Goal: Use online tool/utility: Utilize a website feature to perform a specific function

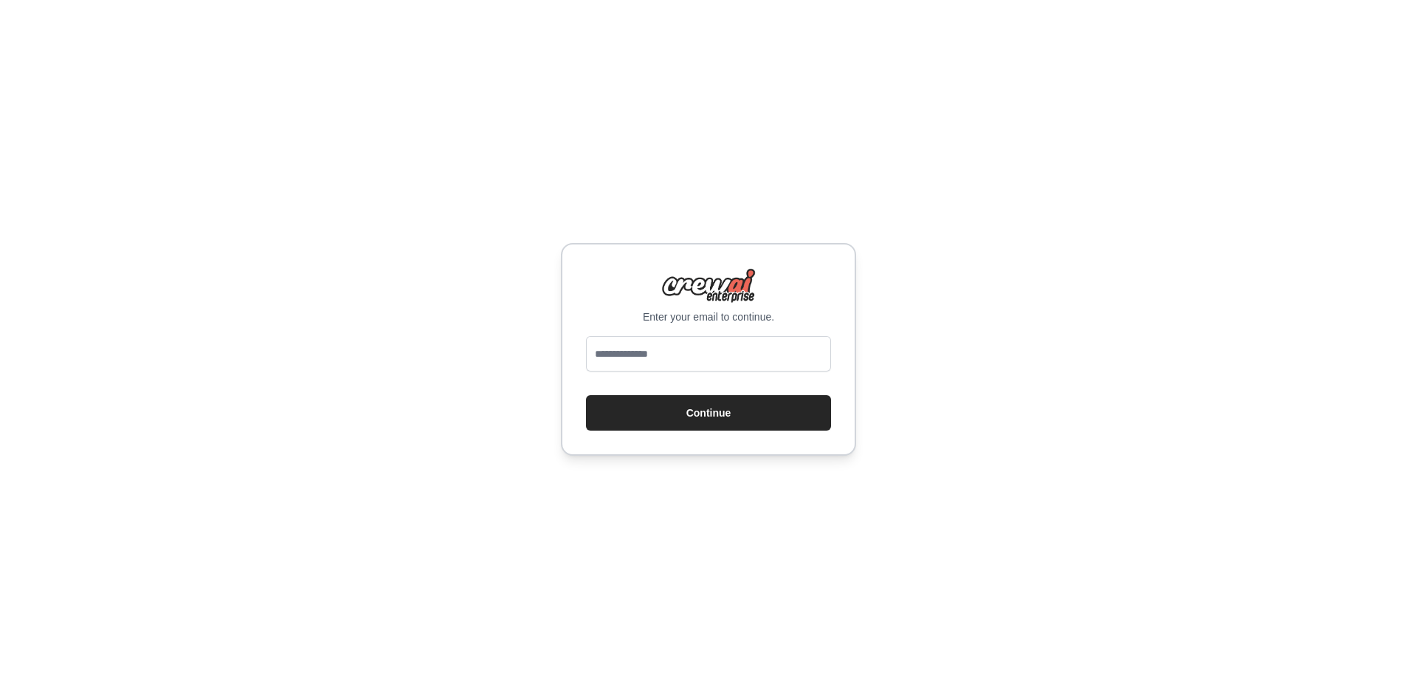
drag, startPoint x: 608, startPoint y: 302, endPoint x: 588, endPoint y: 302, distance: 20.7
drag, startPoint x: 458, startPoint y: 13, endPoint x: 494, endPoint y: 0, distance: 38.5
click at [668, 345] on input "email" at bounding box center [708, 353] width 245 height 35
type input "*"
type input "**********"
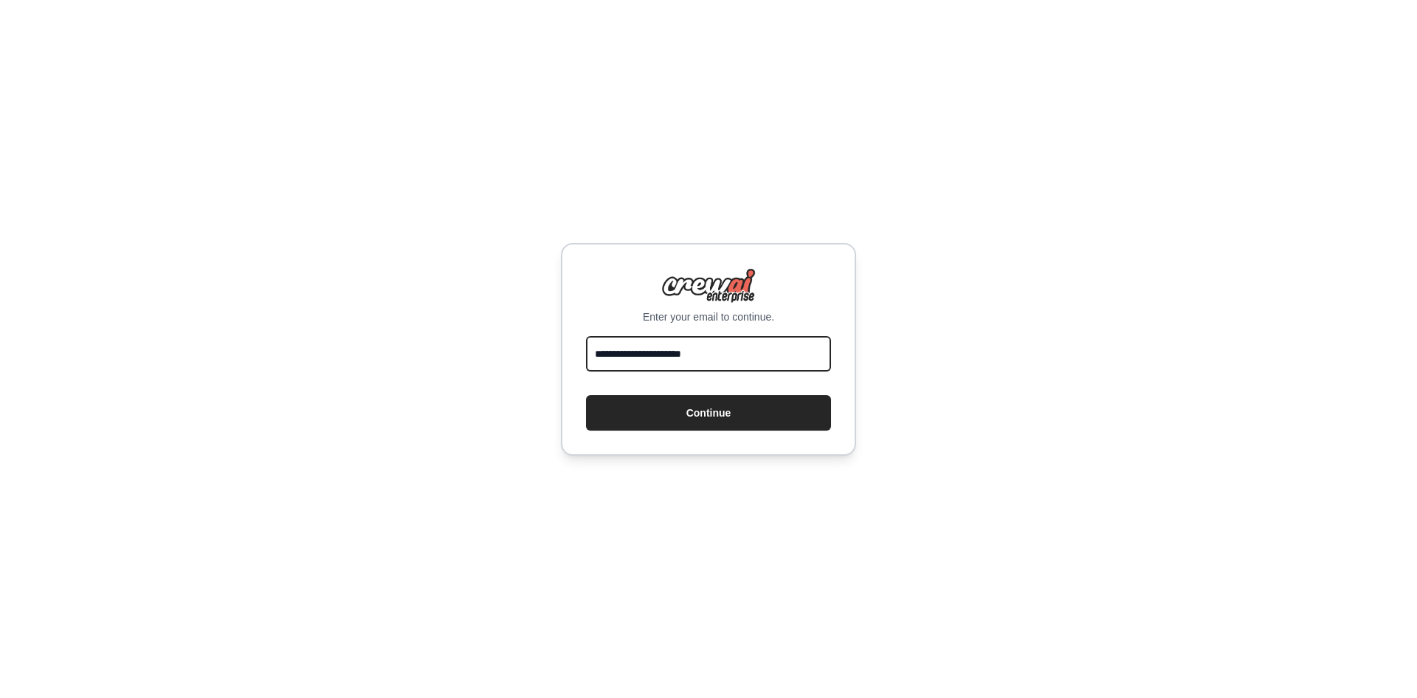
click at [586, 395] on button "Continue" at bounding box center [708, 412] width 245 height 35
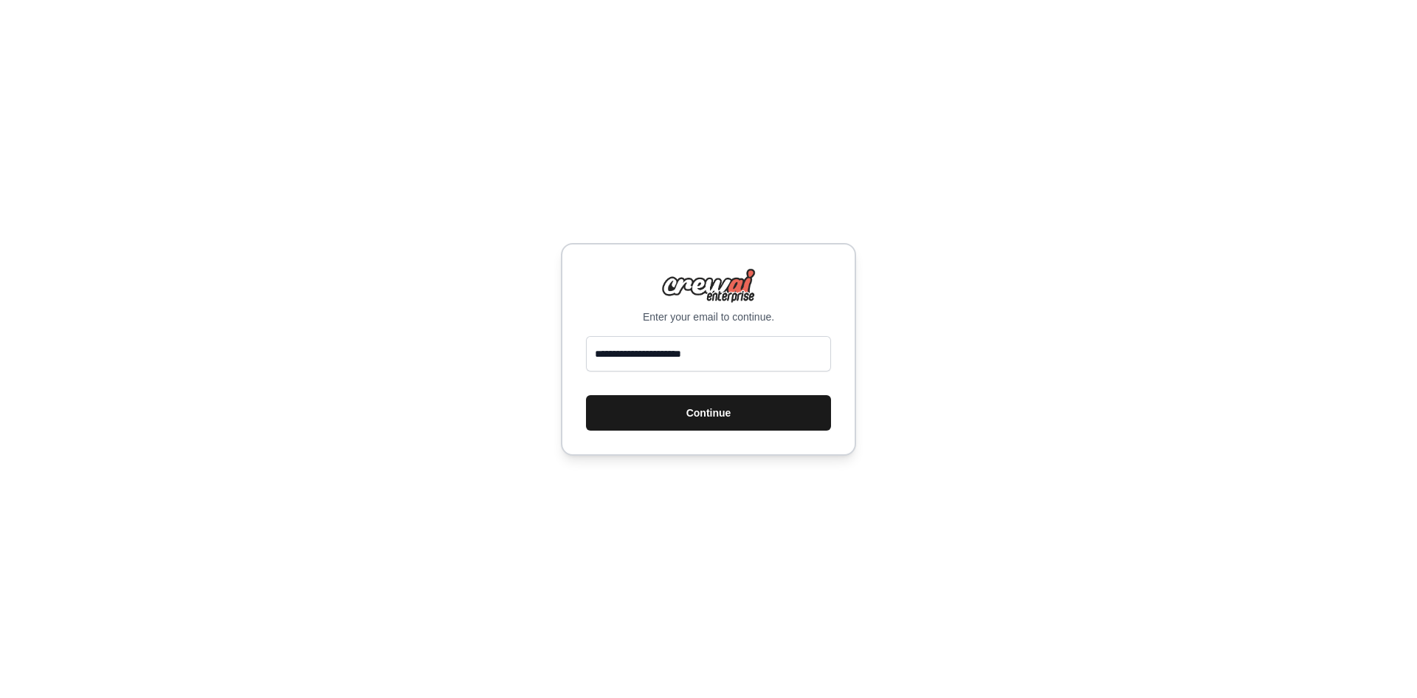
drag, startPoint x: 916, startPoint y: 369, endPoint x: 750, endPoint y: 405, distance: 170.0
click at [750, 405] on button "Continue" at bounding box center [708, 412] width 245 height 35
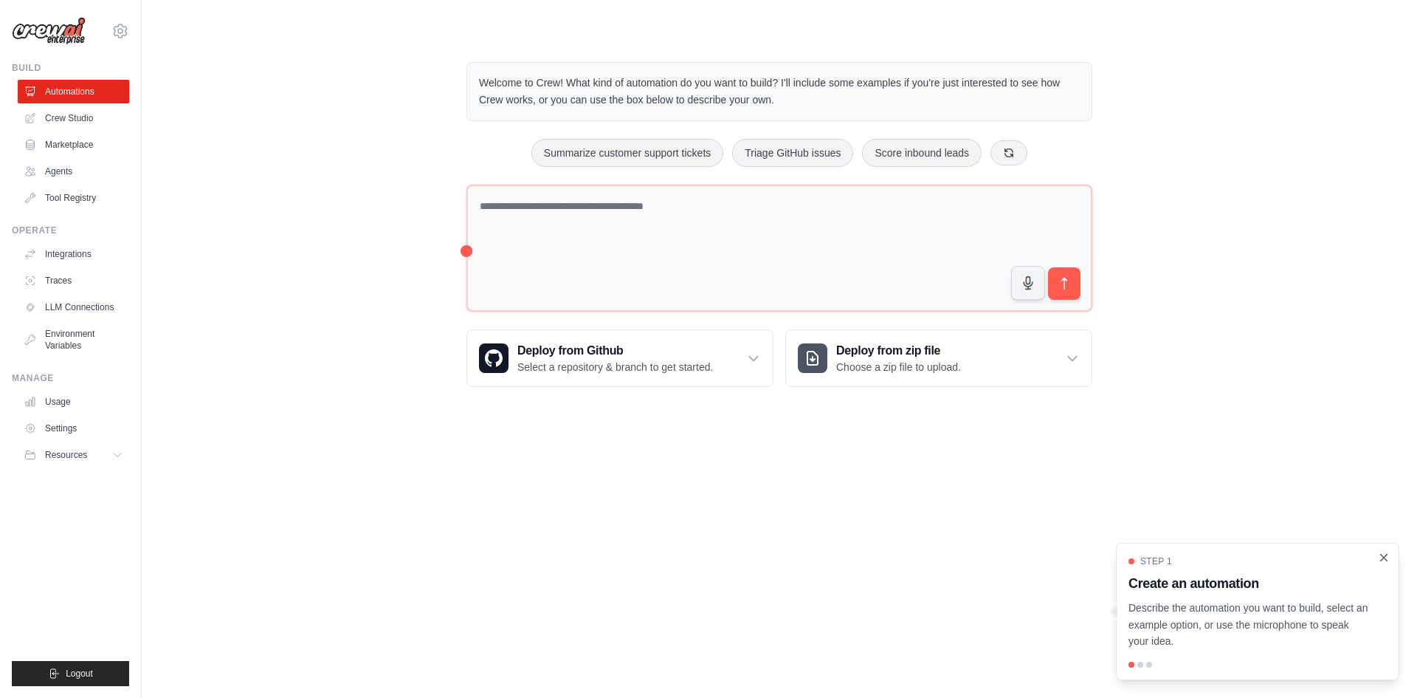
click at [1388, 559] on icon "Close walkthrough" at bounding box center [1383, 557] width 13 height 13
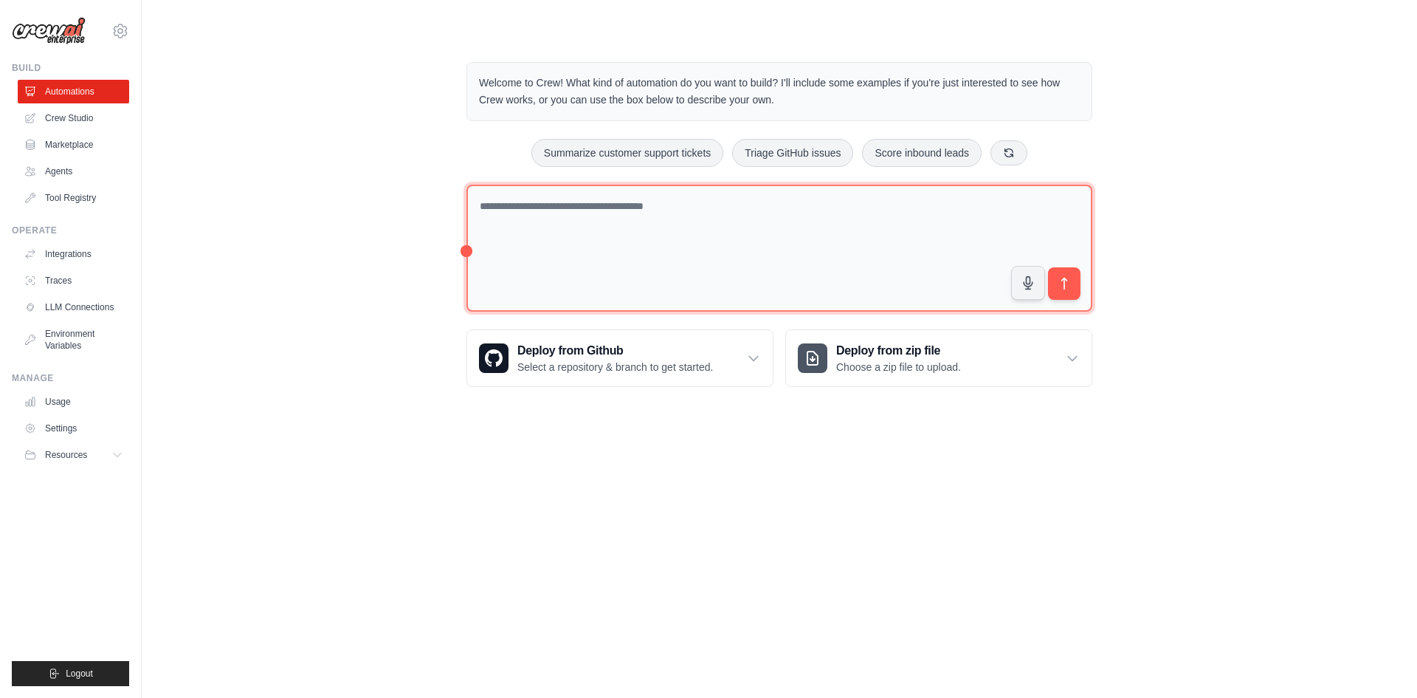
click at [605, 222] on textarea at bounding box center [779, 249] width 626 height 128
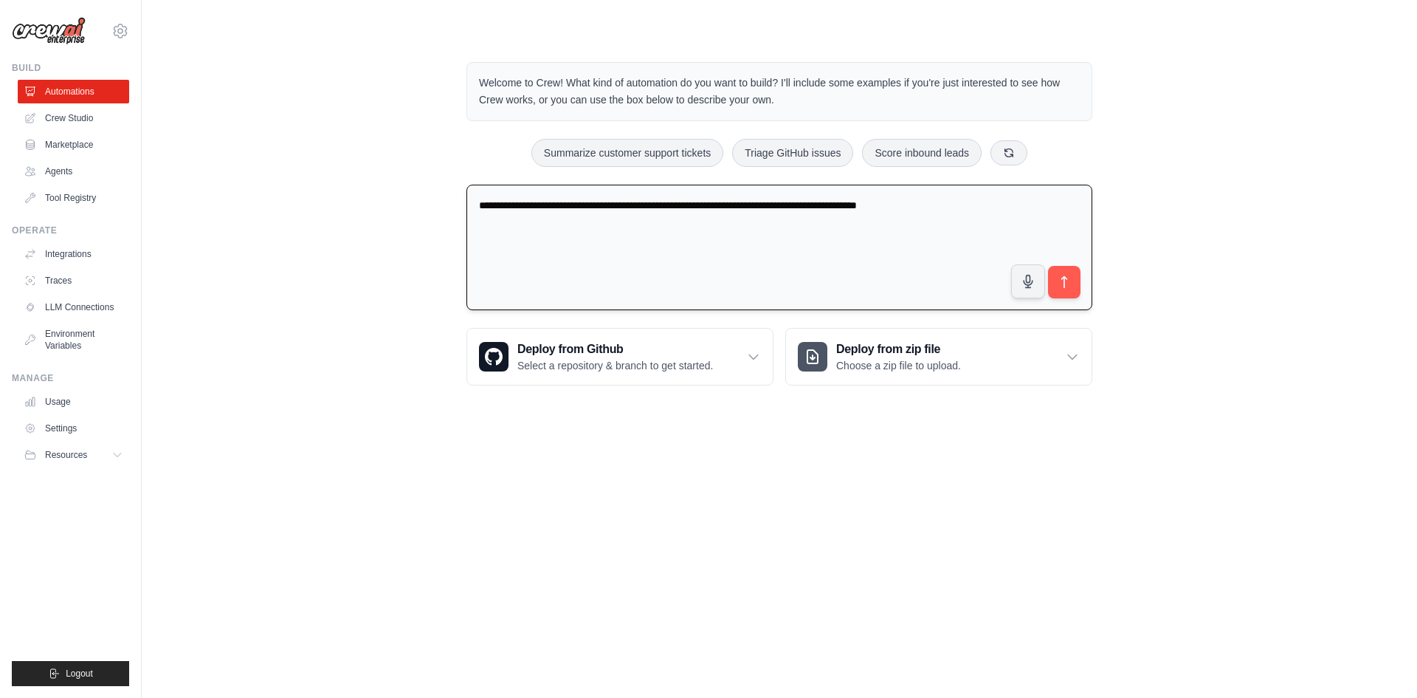
type textarea "**********"
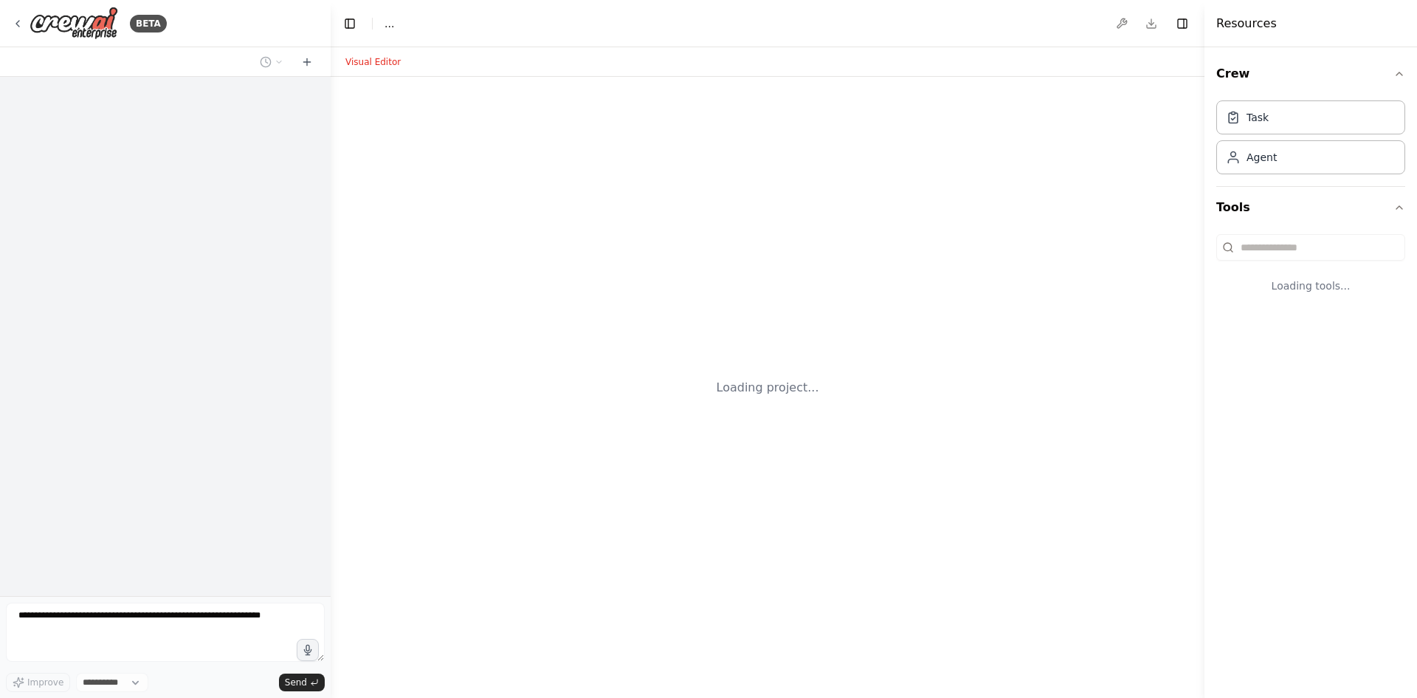
select select "****"
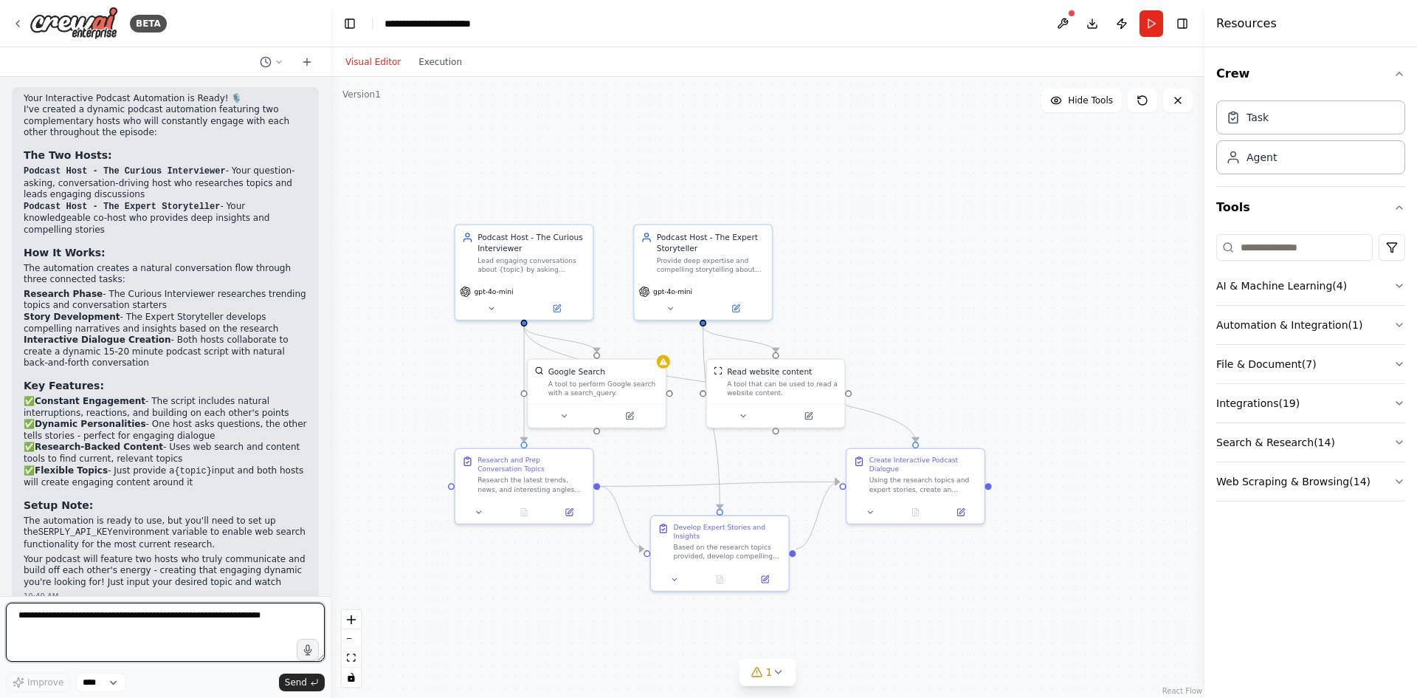
scroll to position [867, 0]
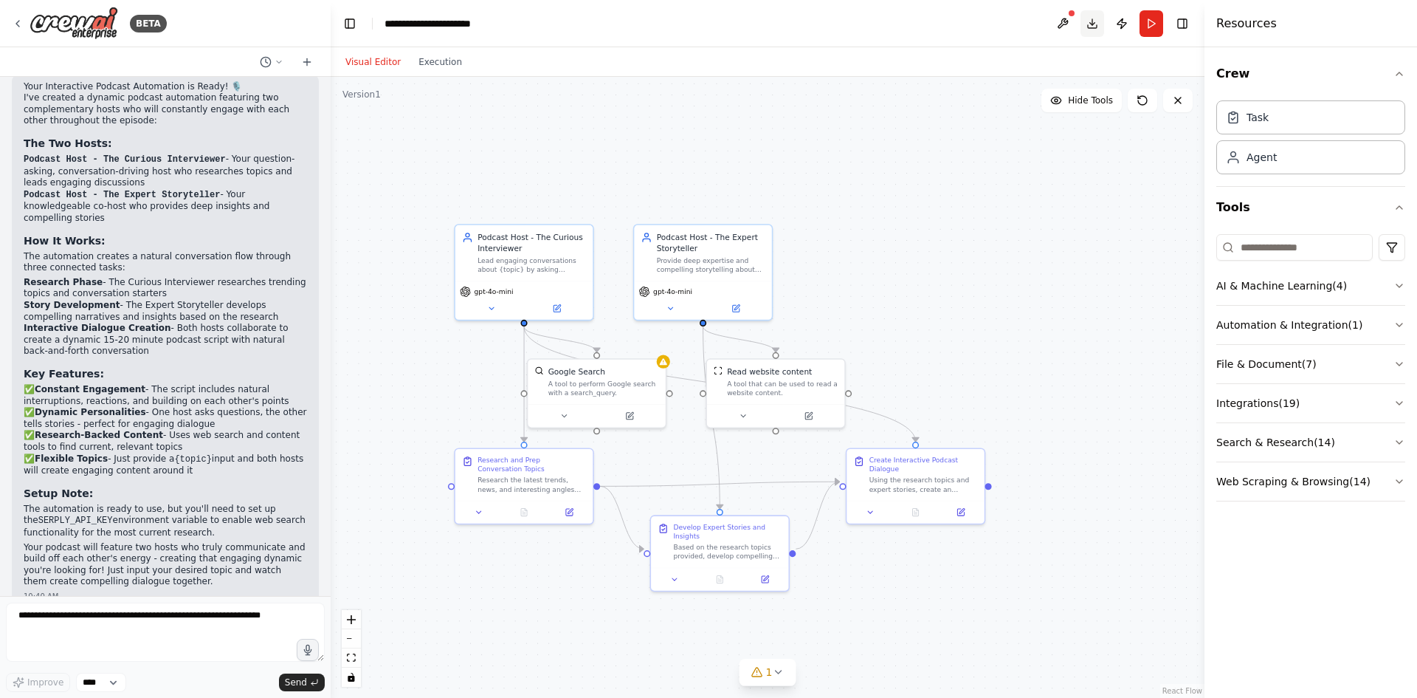
click at [1089, 25] on button "Download" at bounding box center [1093, 23] width 24 height 27
click at [160, 140] on div "Your Interactive Podcast Automation is Ready! 🎙️ I've created a dynamic podcast…" at bounding box center [165, 334] width 283 height 506
click at [487, 309] on icon at bounding box center [491, 306] width 9 height 9
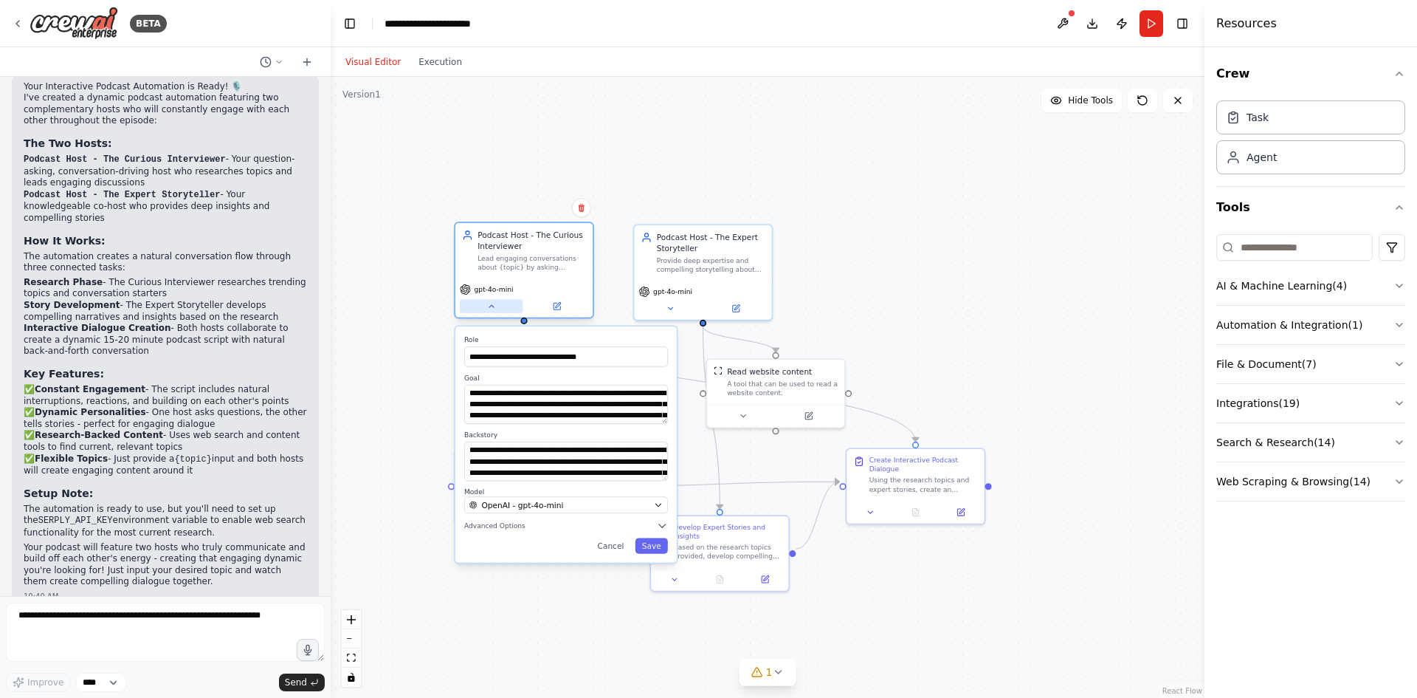
click at [478, 306] on button at bounding box center [491, 306] width 63 height 13
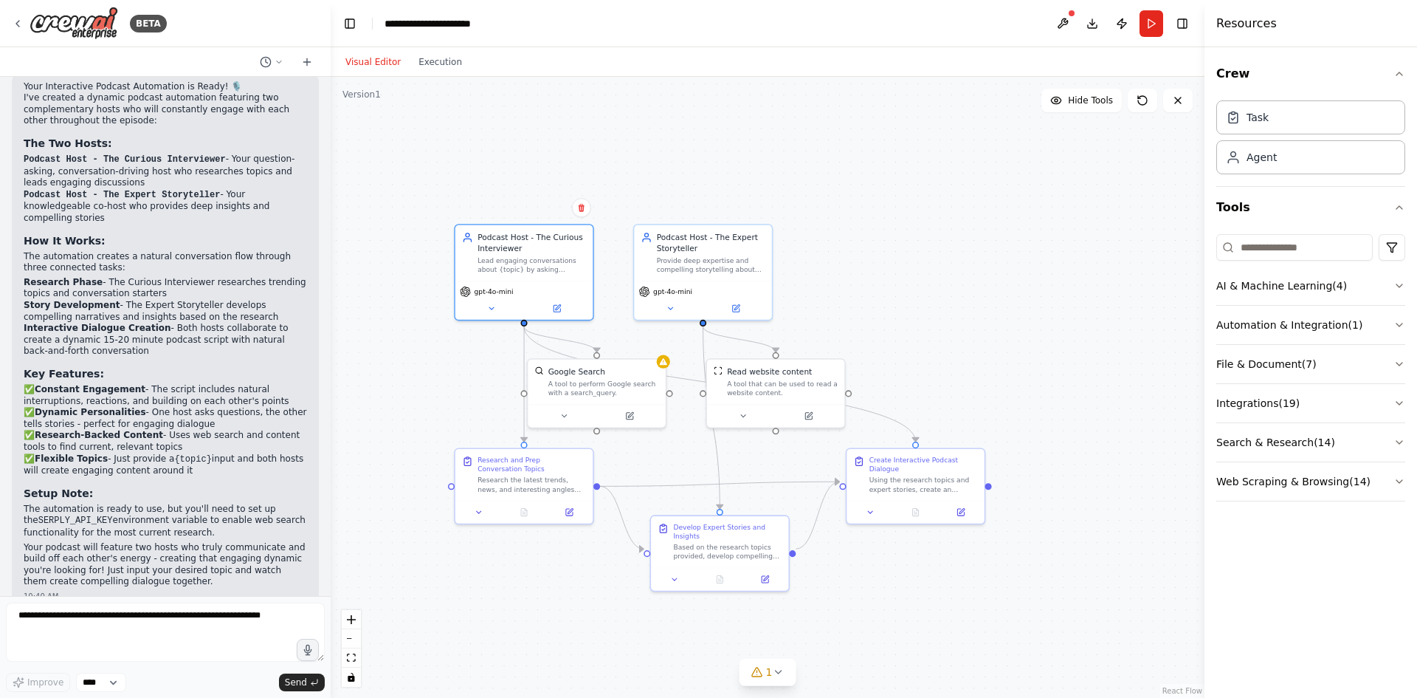
click at [1152, 21] on button "Run" at bounding box center [1152, 23] width 24 height 27
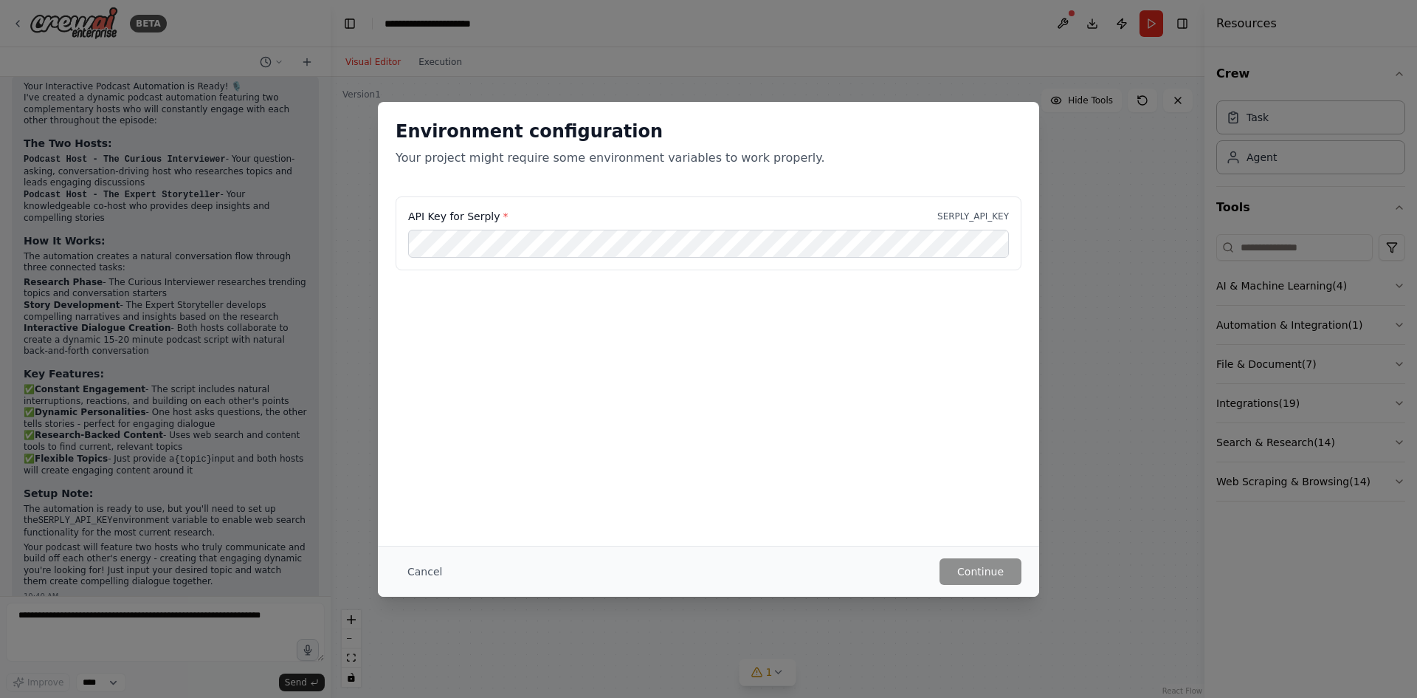
click at [839, 286] on div "API Key for Serply * SERPLY_API_KEY" at bounding box center [708, 242] width 661 height 92
click at [426, 576] on button "Cancel" at bounding box center [425, 571] width 58 height 27
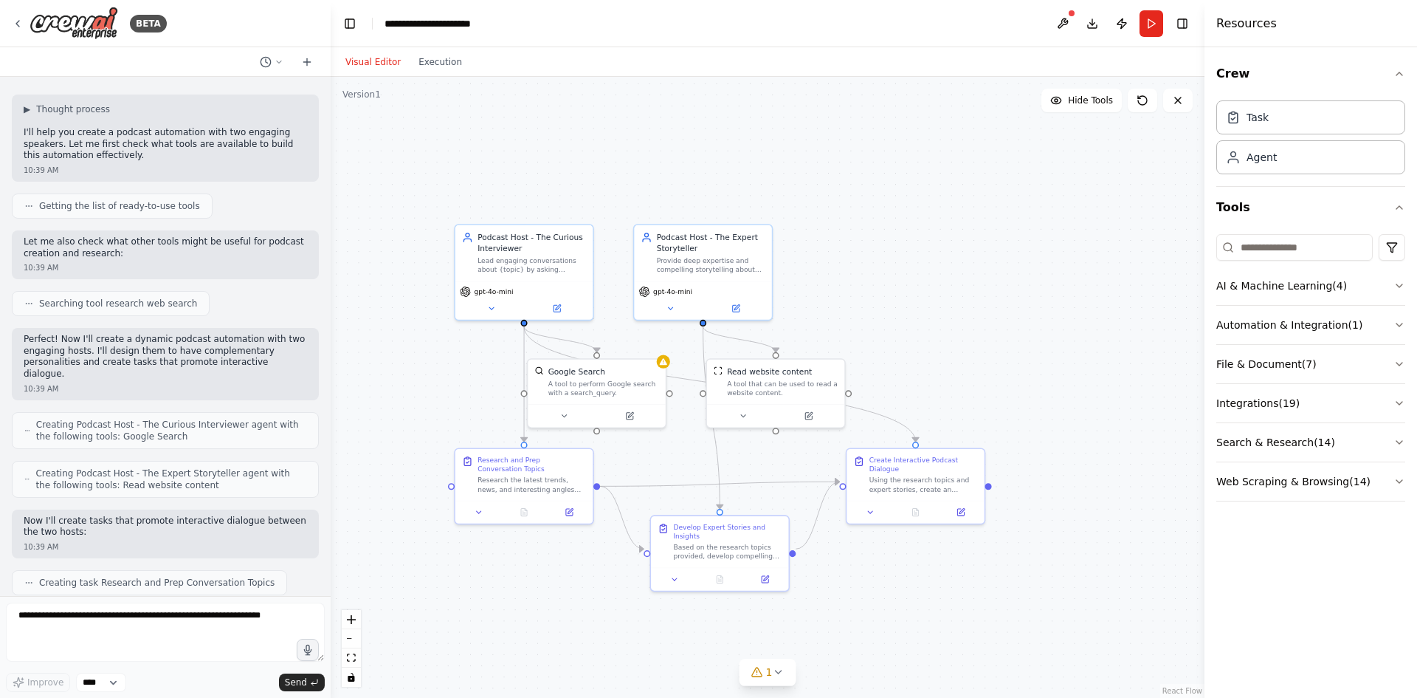
scroll to position [0, 0]
